Goal: Information Seeking & Learning: Learn about a topic

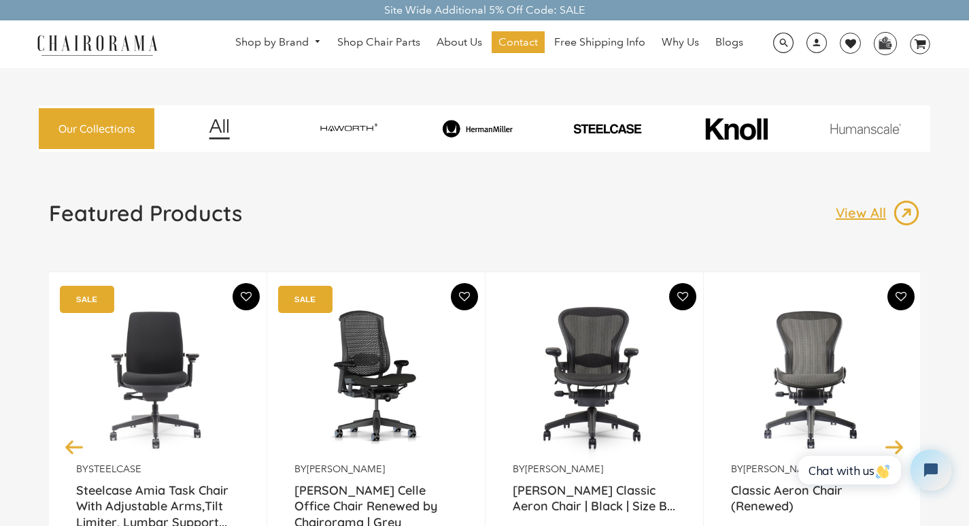
click at [506, 522] on div "by Herman Miller Herman Miller Classic Aeron Chair | Black | Size B... From $58…" at bounding box center [595, 446] width 218 height 350
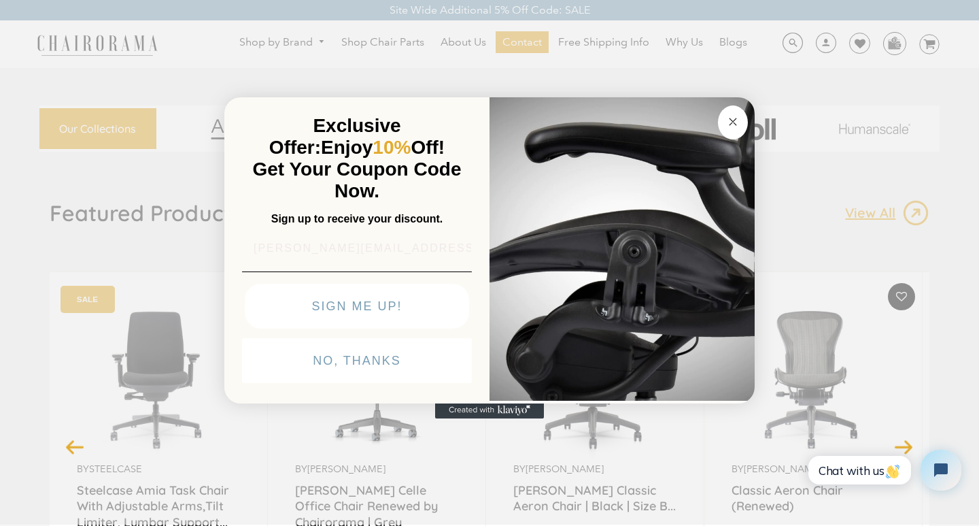
type input "Claudia_Bogisich@yahoo.com"
click at [719, 106] on button "Close dialog" at bounding box center [733, 123] width 30 height 34
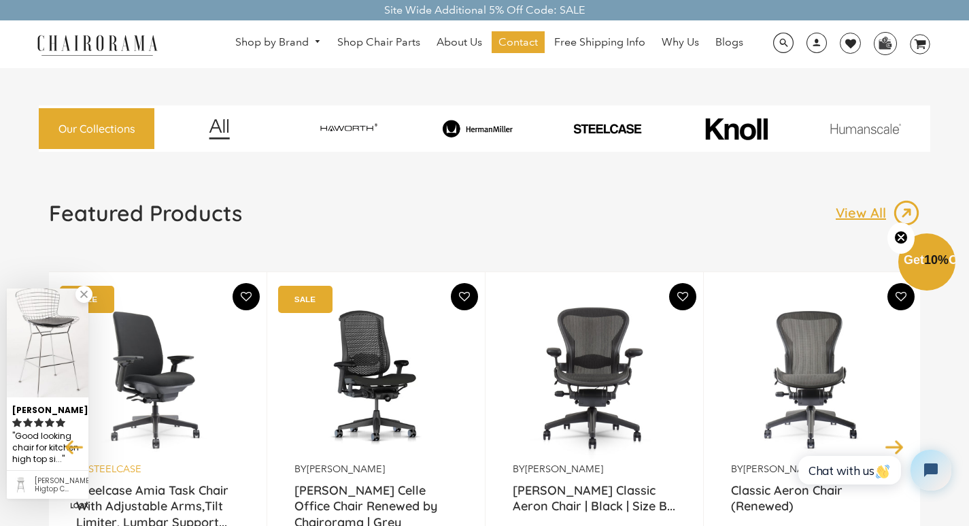
click at [101, 463] on link "Steelcase" at bounding box center [114, 468] width 53 height 12
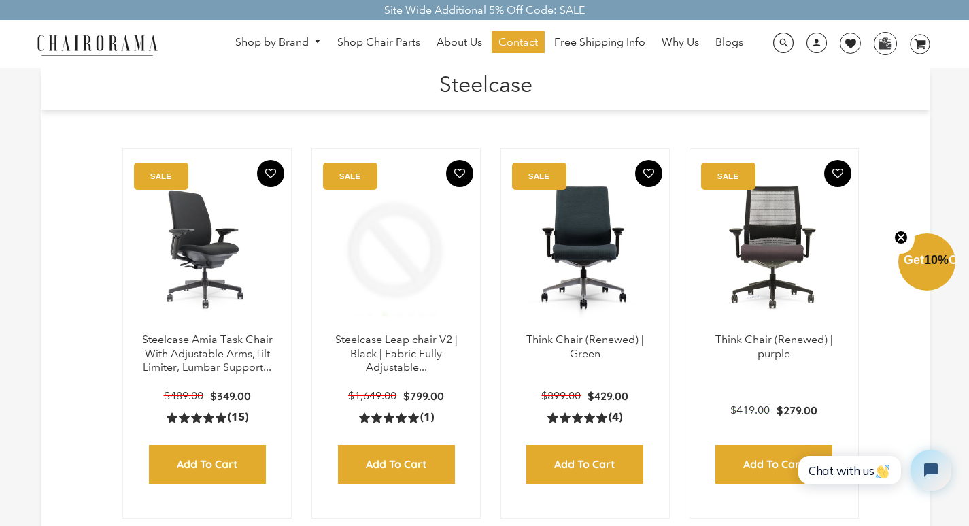
click at [173, 412] on icon "5.0 rating (15 votes)" at bounding box center [172, 417] width 11 height 11
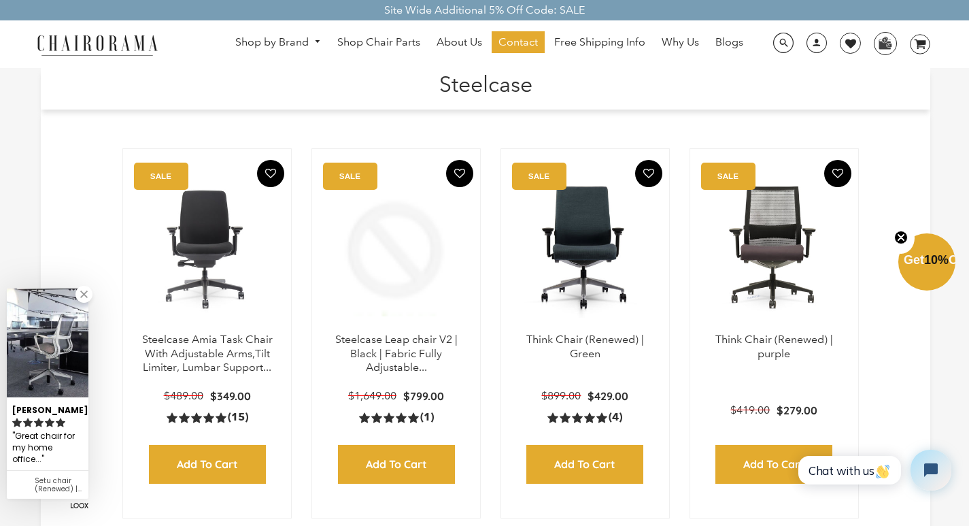
click at [377, 71] on h1 "Steelcase" at bounding box center [485, 82] width 862 height 29
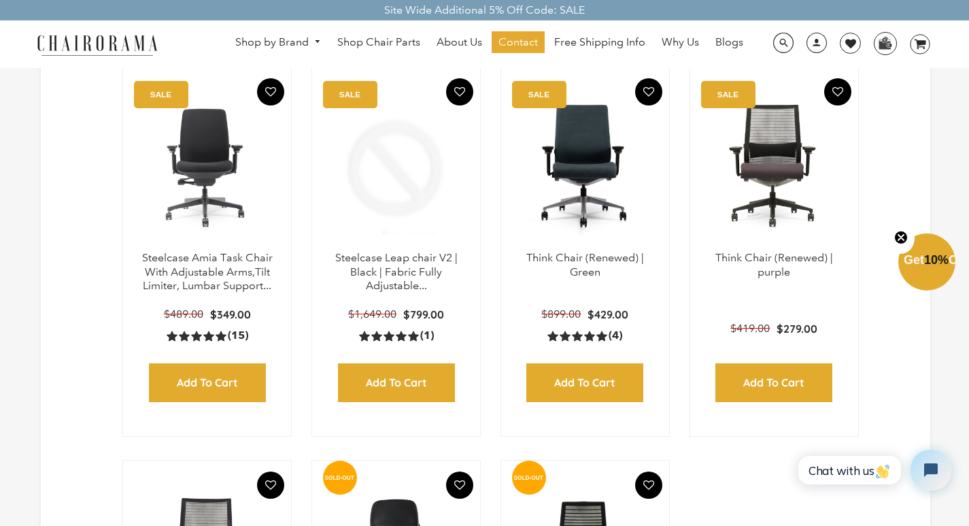
scroll to position [109, 0]
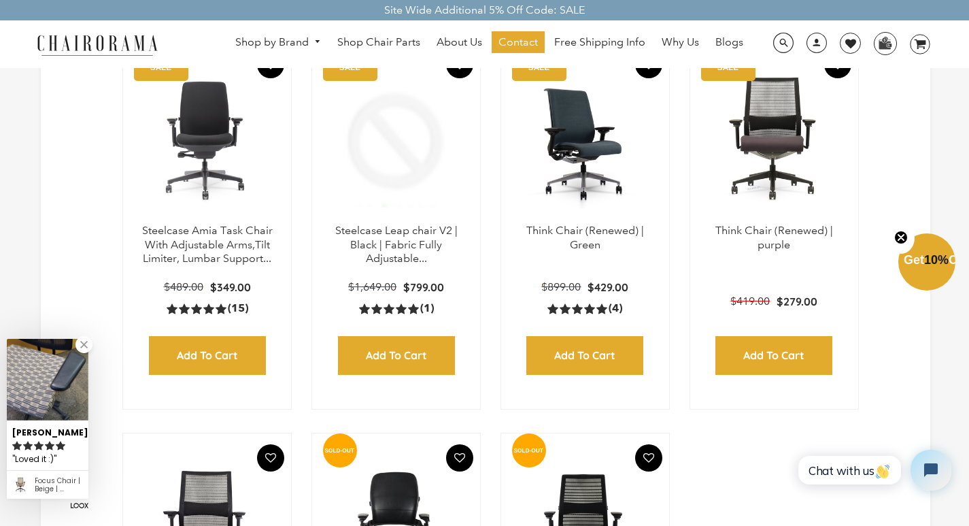
click at [572, 73] on img at bounding box center [585, 139] width 141 height 170
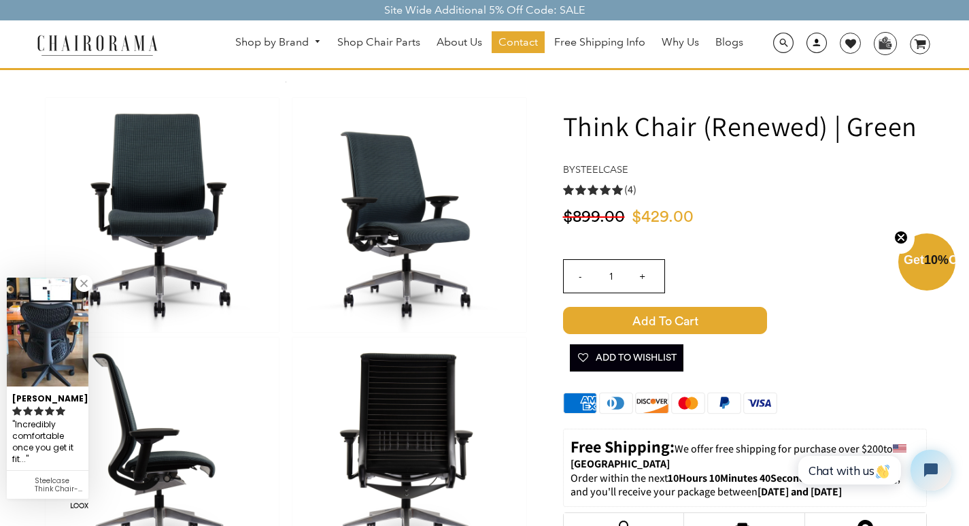
click at [803, 43] on link at bounding box center [812, 47] width 33 height 13
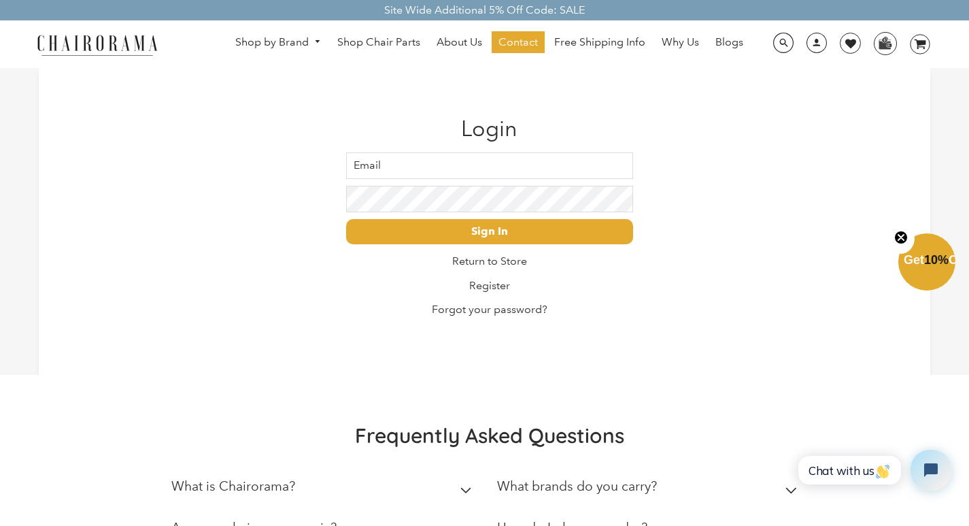
click at [386, 156] on input "Email" at bounding box center [489, 165] width 287 height 27
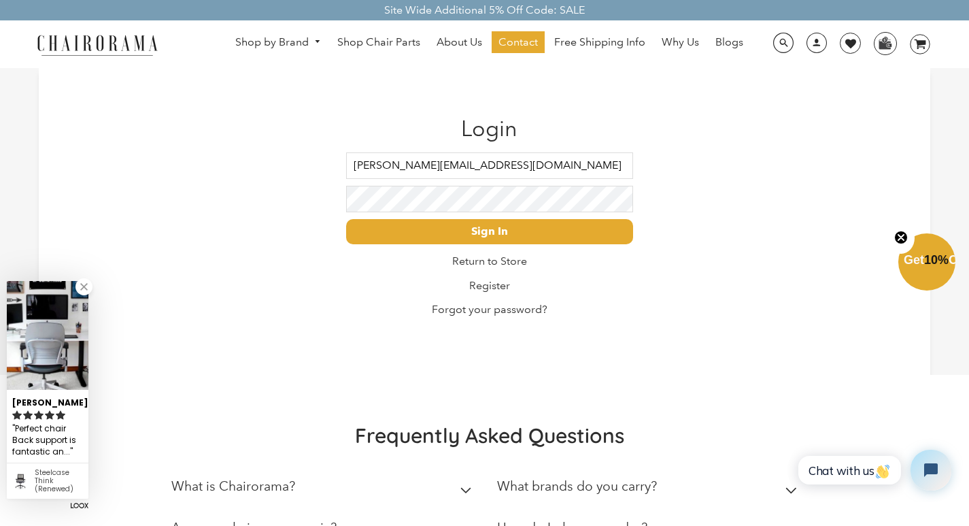
type input "Claudia_Bogisich@yahoo.com"
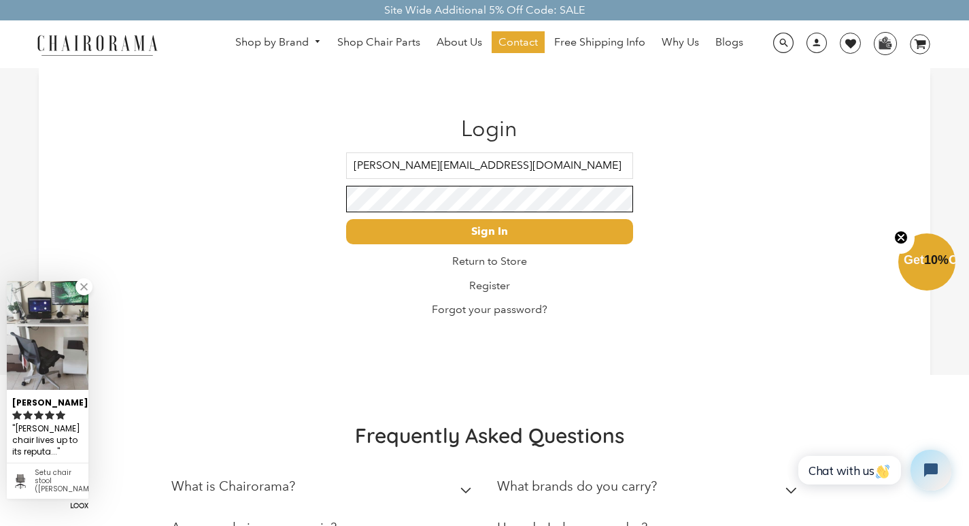
click at [346, 219] on input "Sign In" at bounding box center [489, 231] width 287 height 25
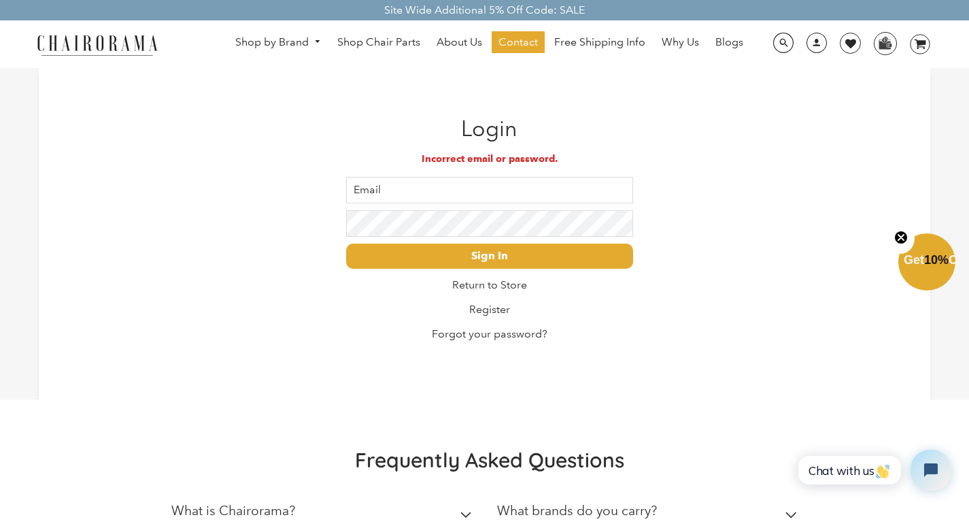
click at [711, 35] on link "Blogs" at bounding box center [729, 42] width 41 height 22
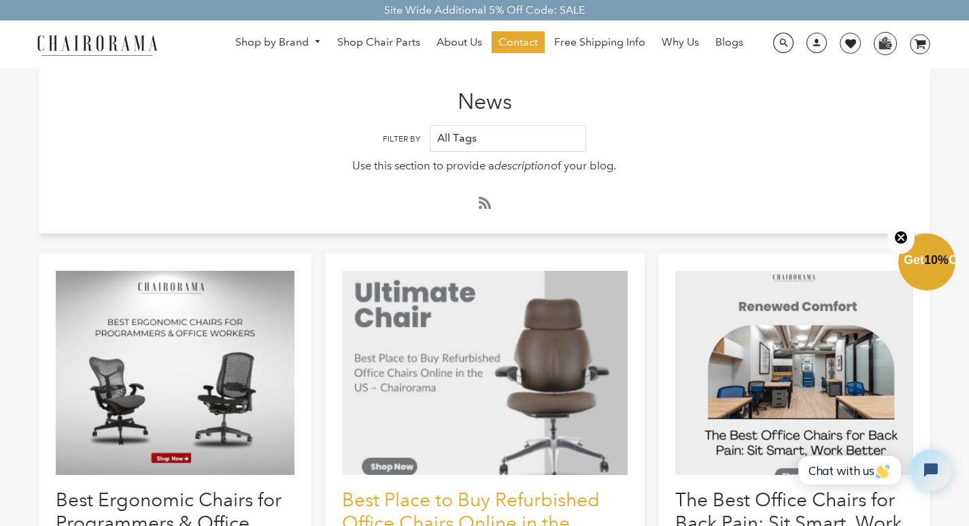
click at [369, 522] on link "Best Place to Buy Refurbished Office Chairs Online in the [GEOGRAPHIC_DATA] – C…" at bounding box center [471, 533] width 258 height 91
